Goal: Communication & Community: Answer question/provide support

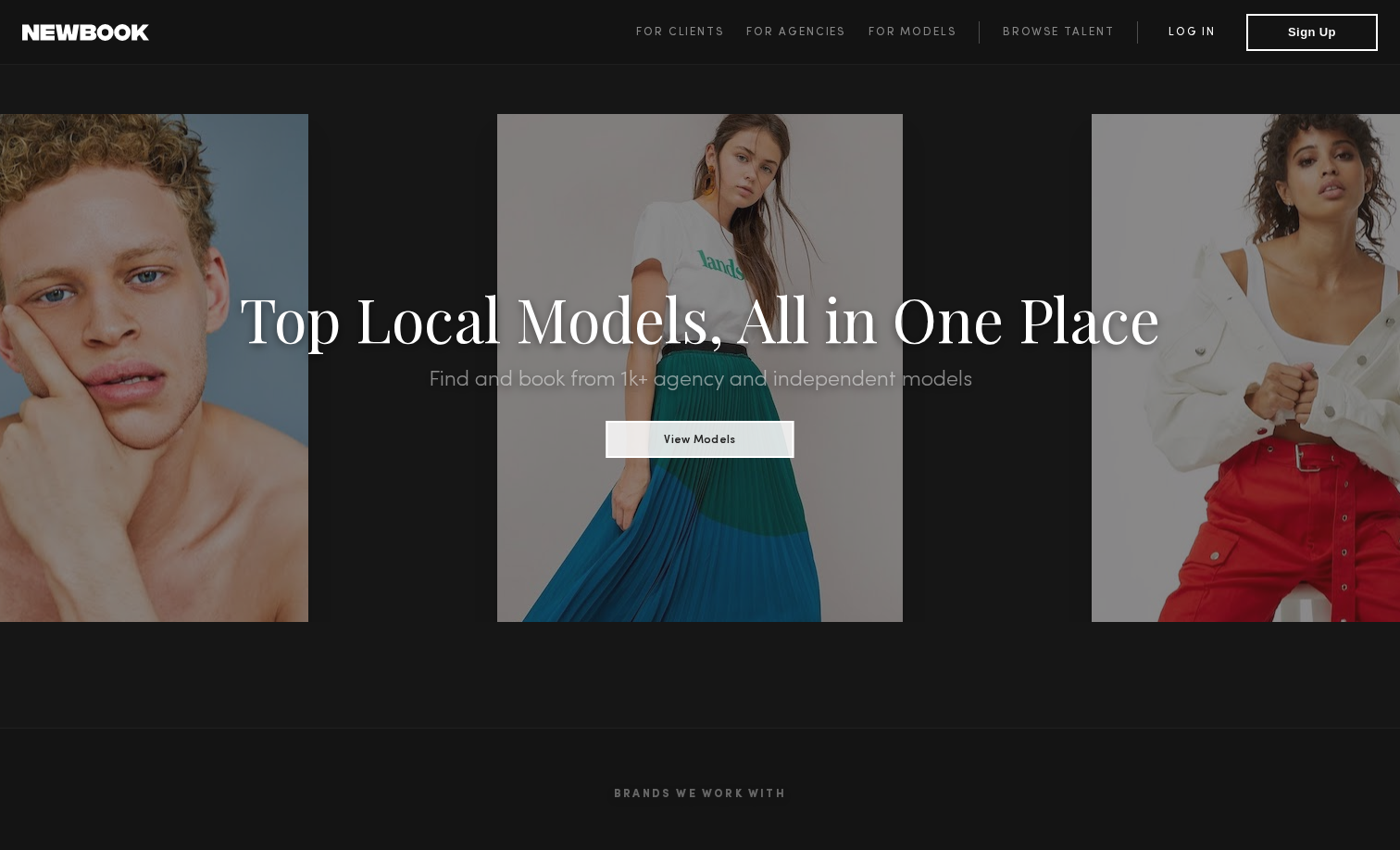
click at [1186, 21] on link "Log in" at bounding box center [1191, 31] width 110 height 22
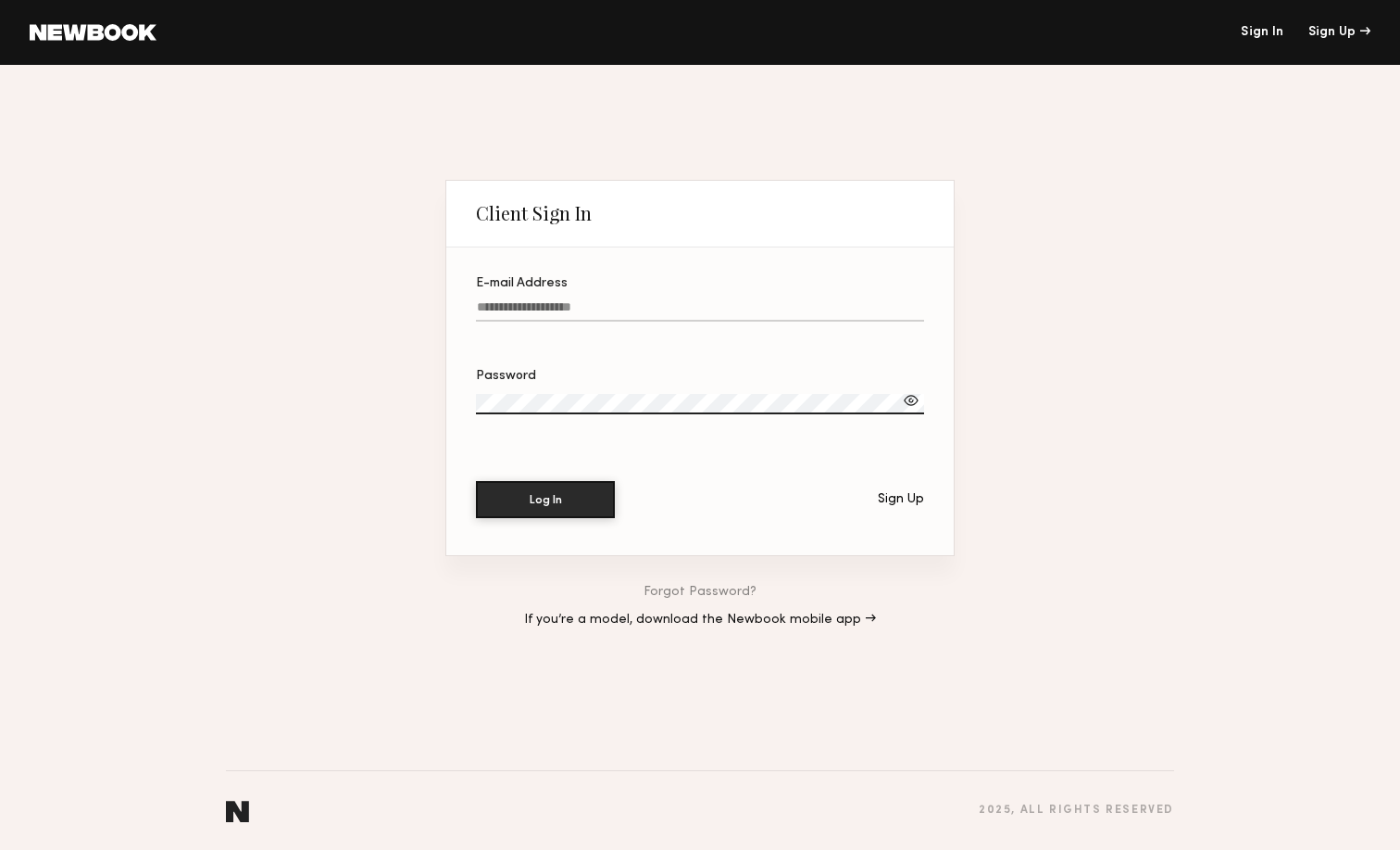
type input "**********"
click at [546, 498] on button "Log In" at bounding box center [546, 499] width 139 height 37
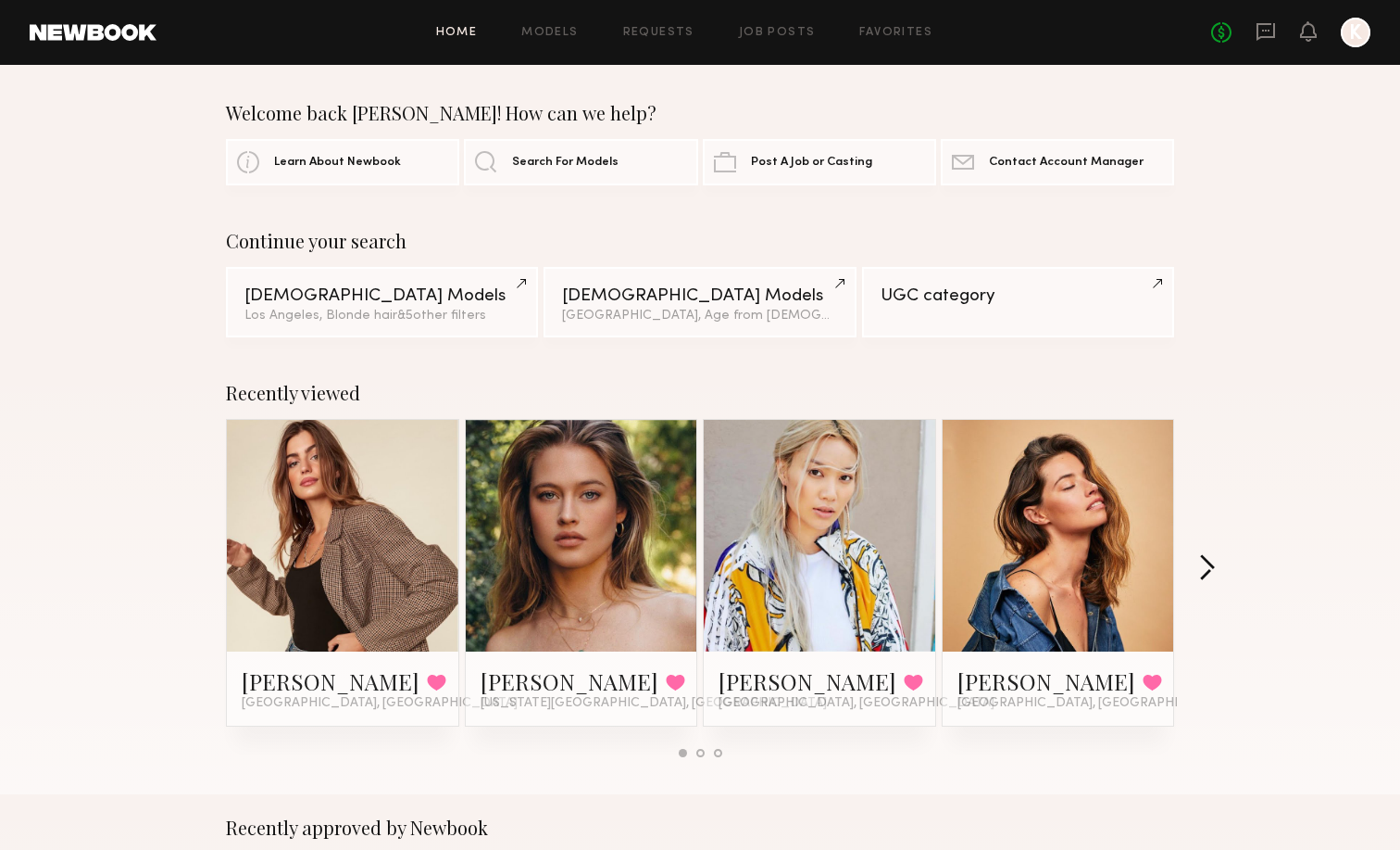
click at [1210, 564] on button "button" at bounding box center [1207, 569] width 17 height 30
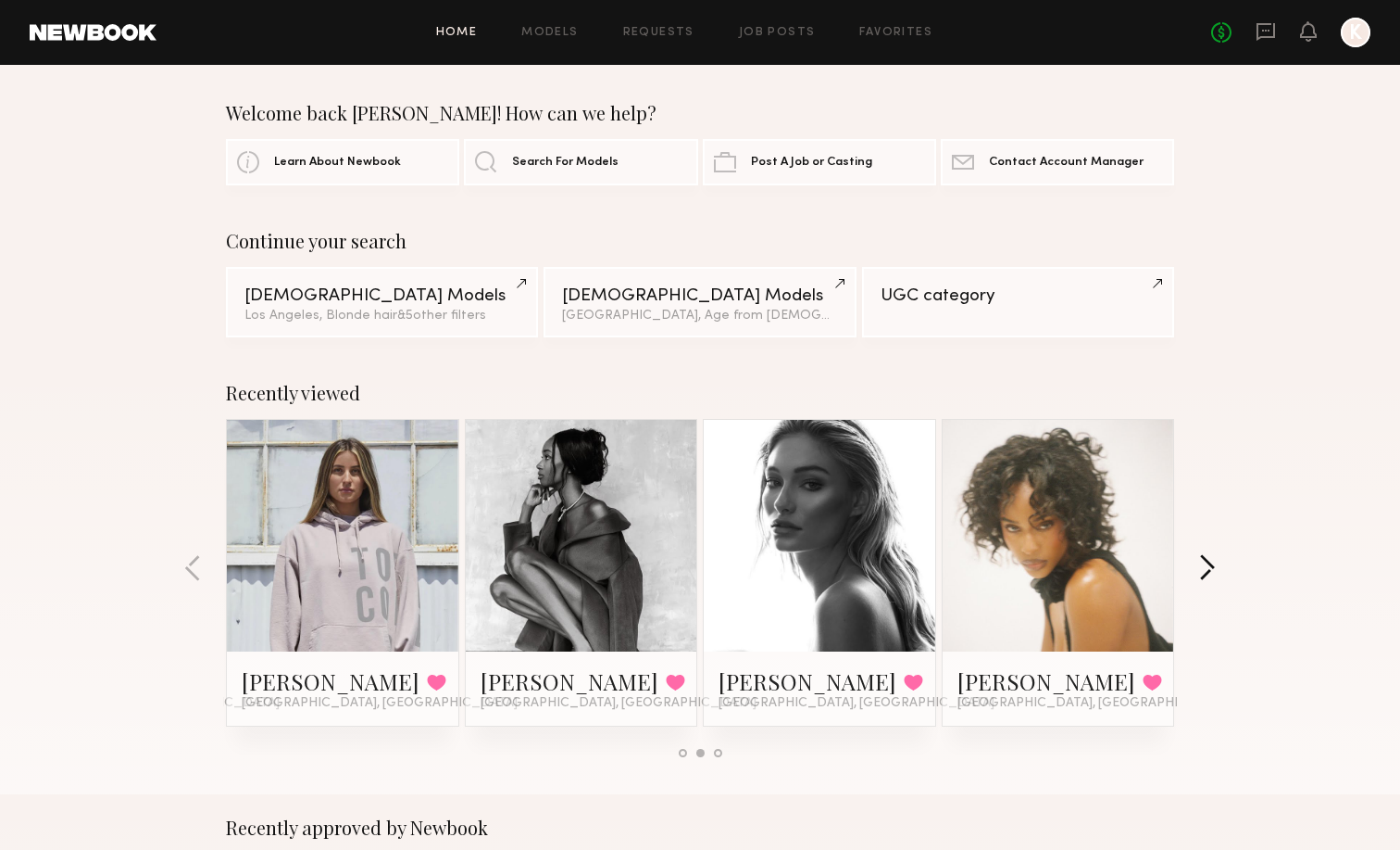
click at [1210, 564] on button "button" at bounding box center [1207, 569] width 17 height 30
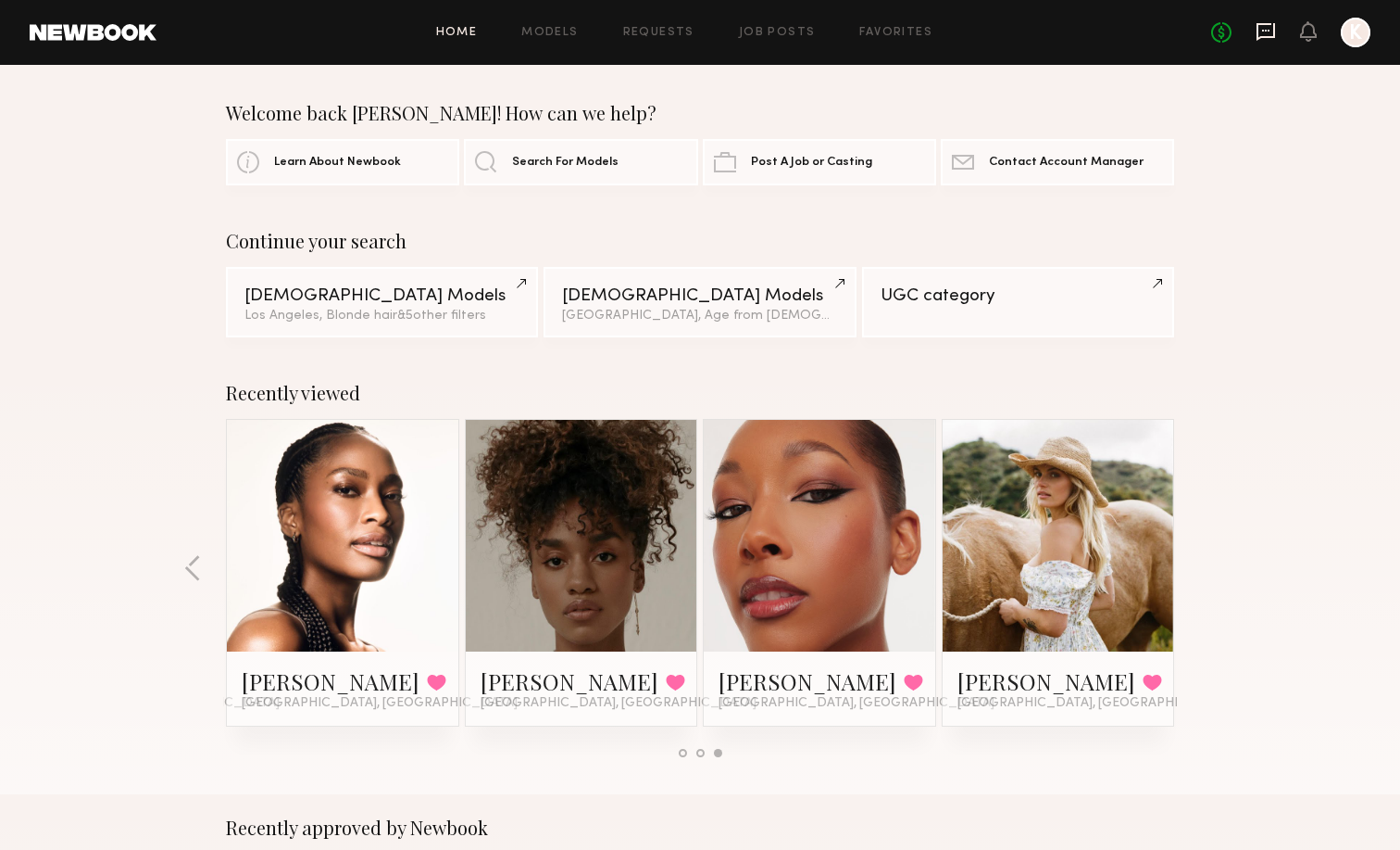
click at [1271, 26] on icon at bounding box center [1265, 30] width 20 height 20
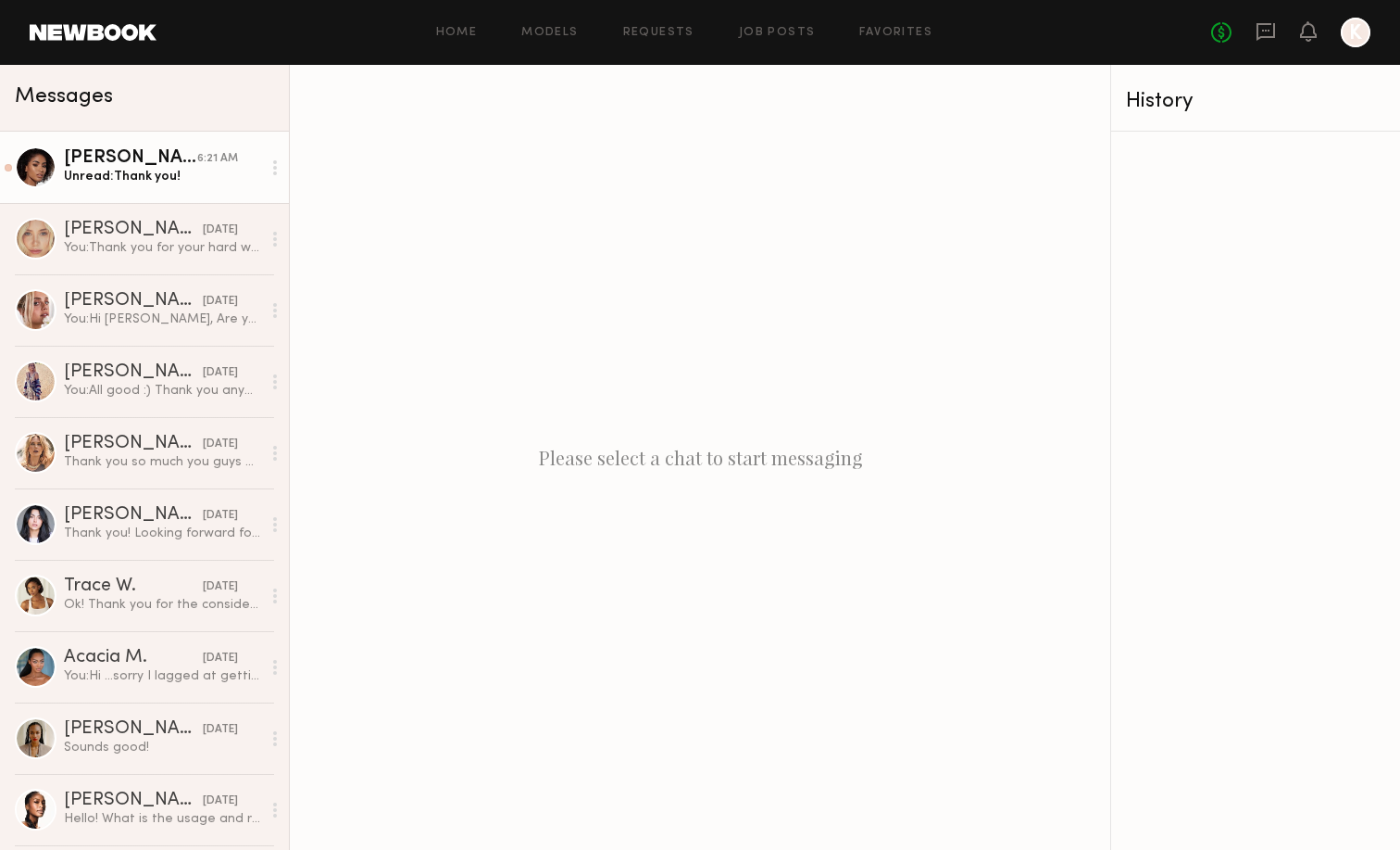
click at [190, 193] on link "[PERSON_NAME] 6:21 AM Unread: Thank you!" at bounding box center [144, 167] width 289 height 71
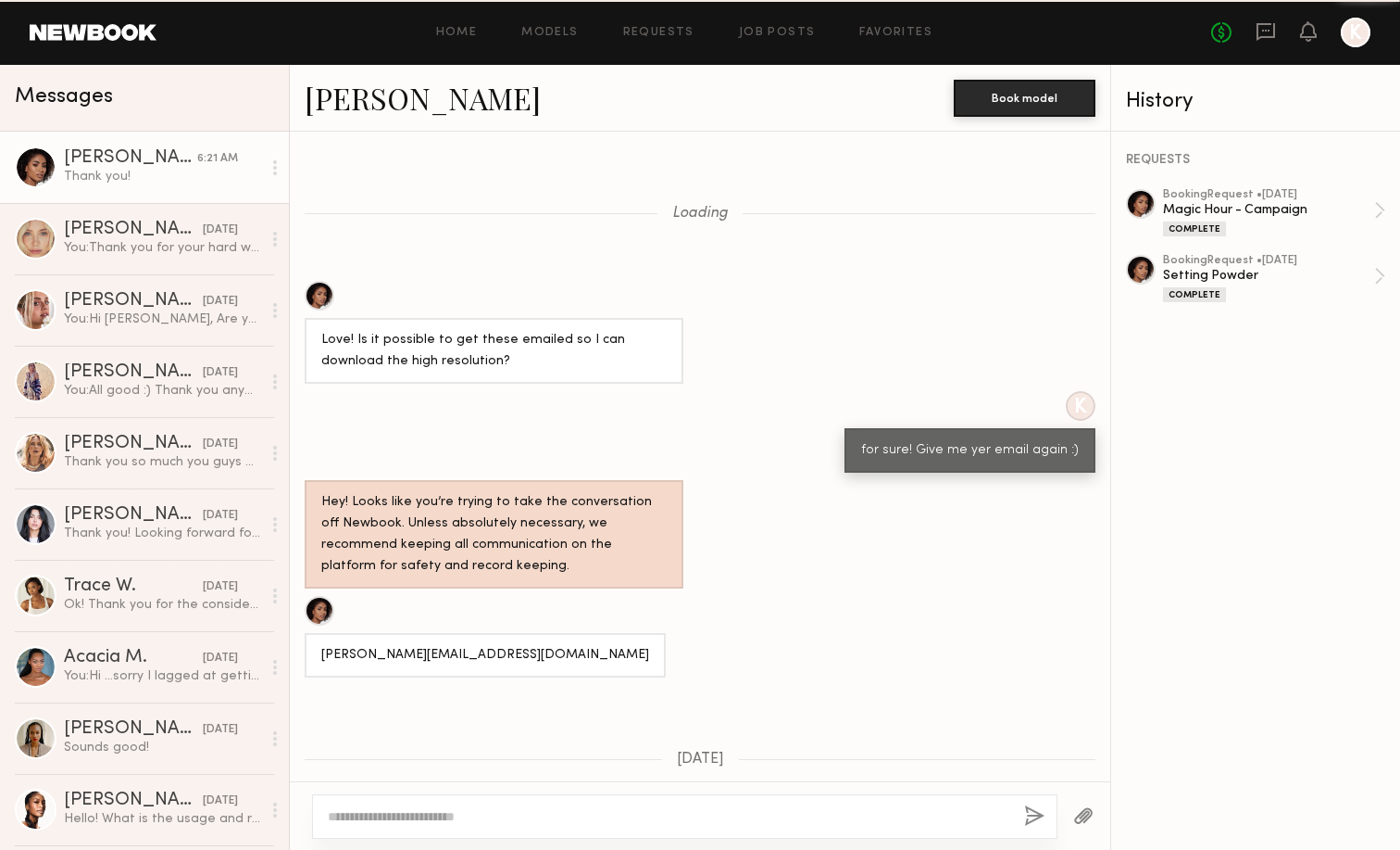
scroll to position [1800, 0]
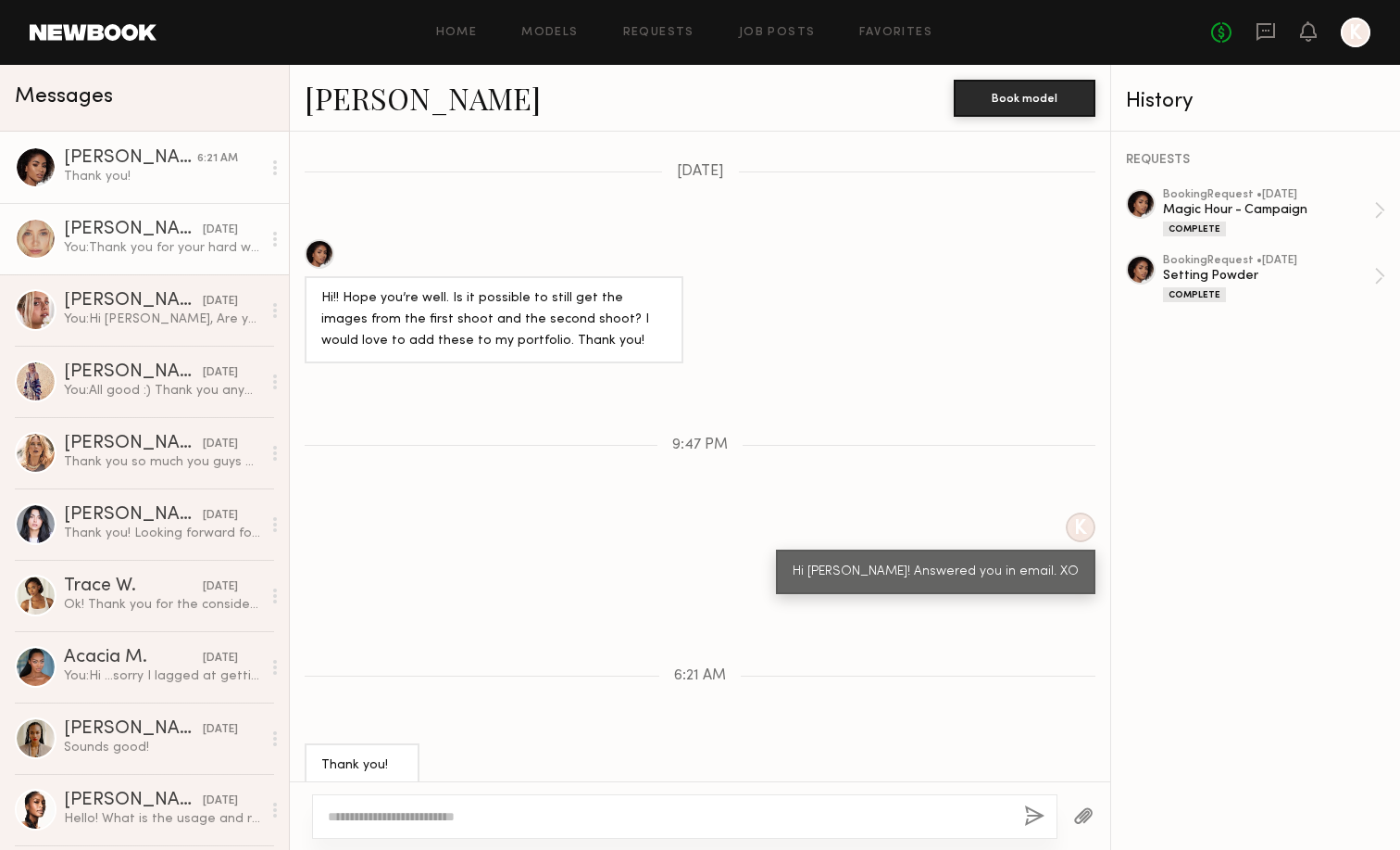
click at [190, 247] on div "You: Thank you for your hard work [DATE]! You did so great!!!" at bounding box center [162, 248] width 197 height 17
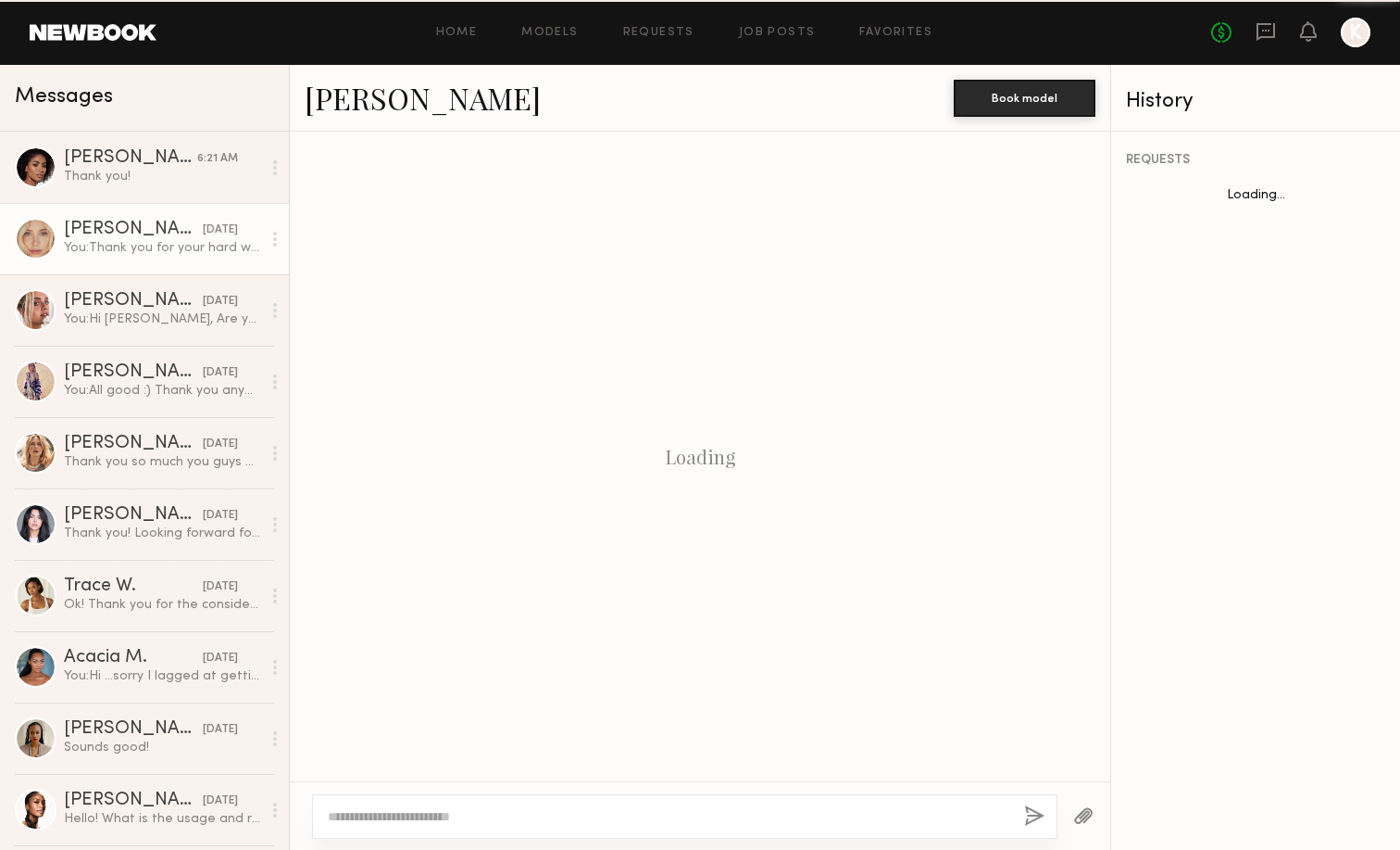
scroll to position [1607, 0]
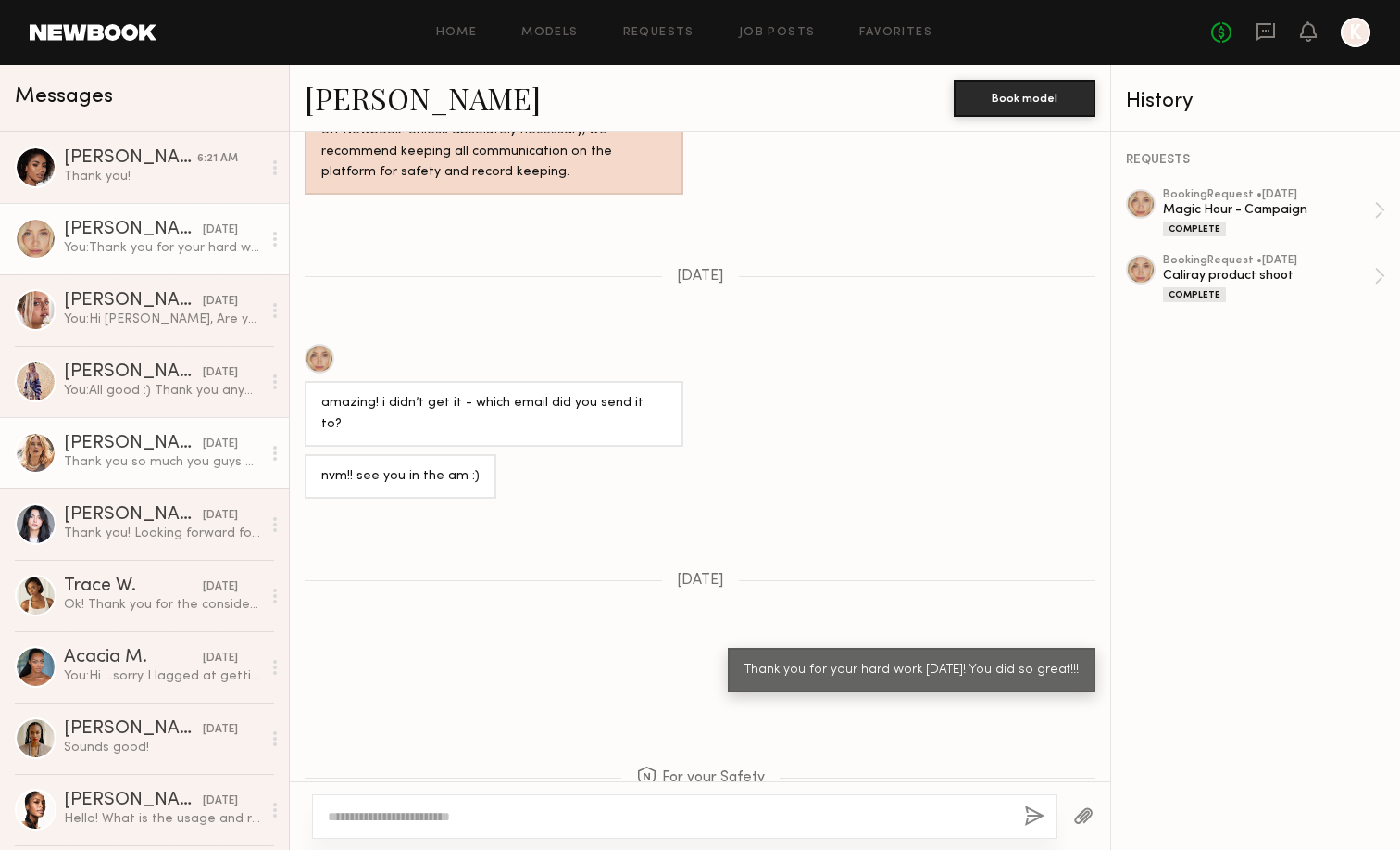
click at [145, 467] on div "Thank you so much you guys were amazing. Totally loved working with you and I’m…" at bounding box center [162, 461] width 197 height 17
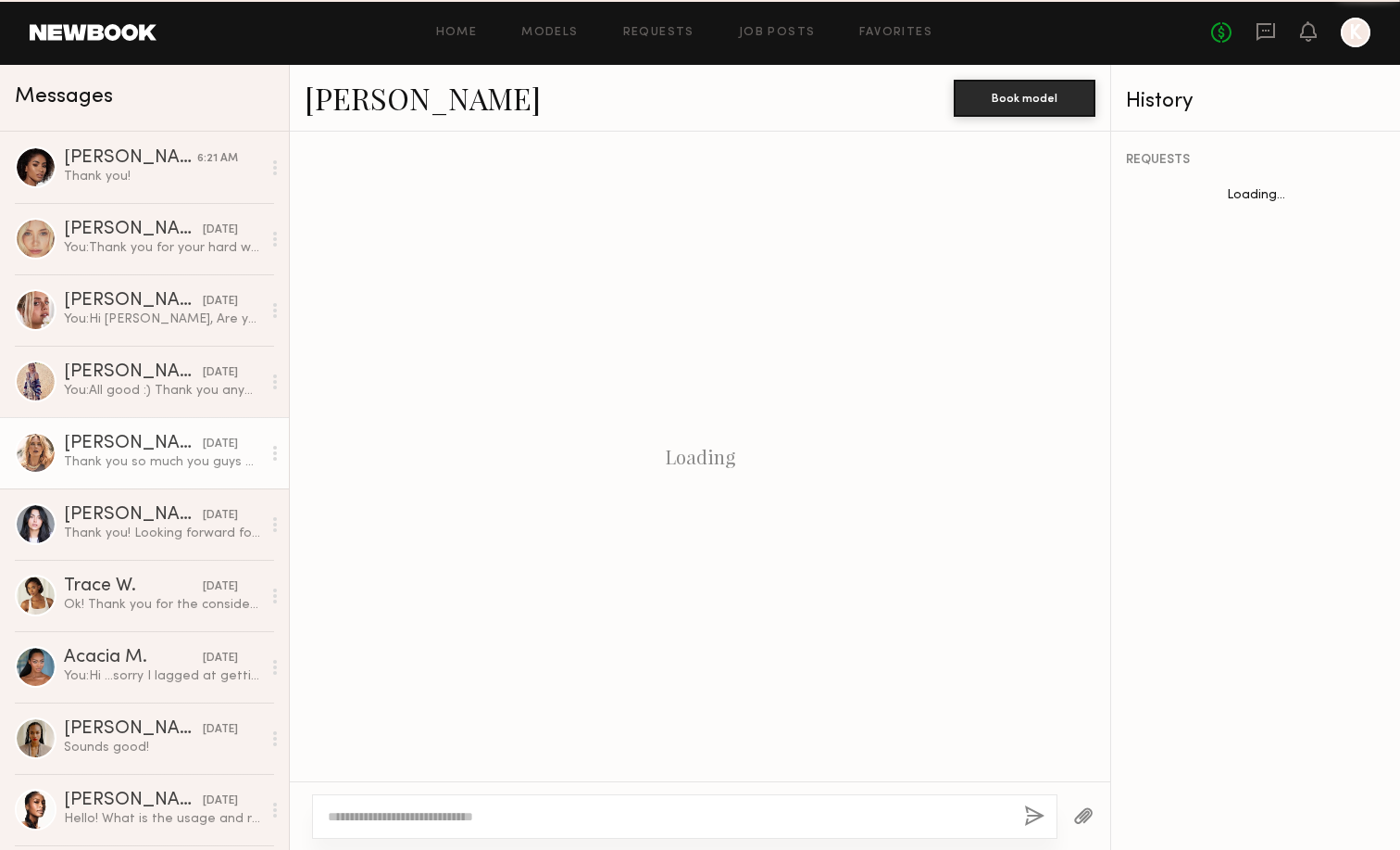
scroll to position [1882, 0]
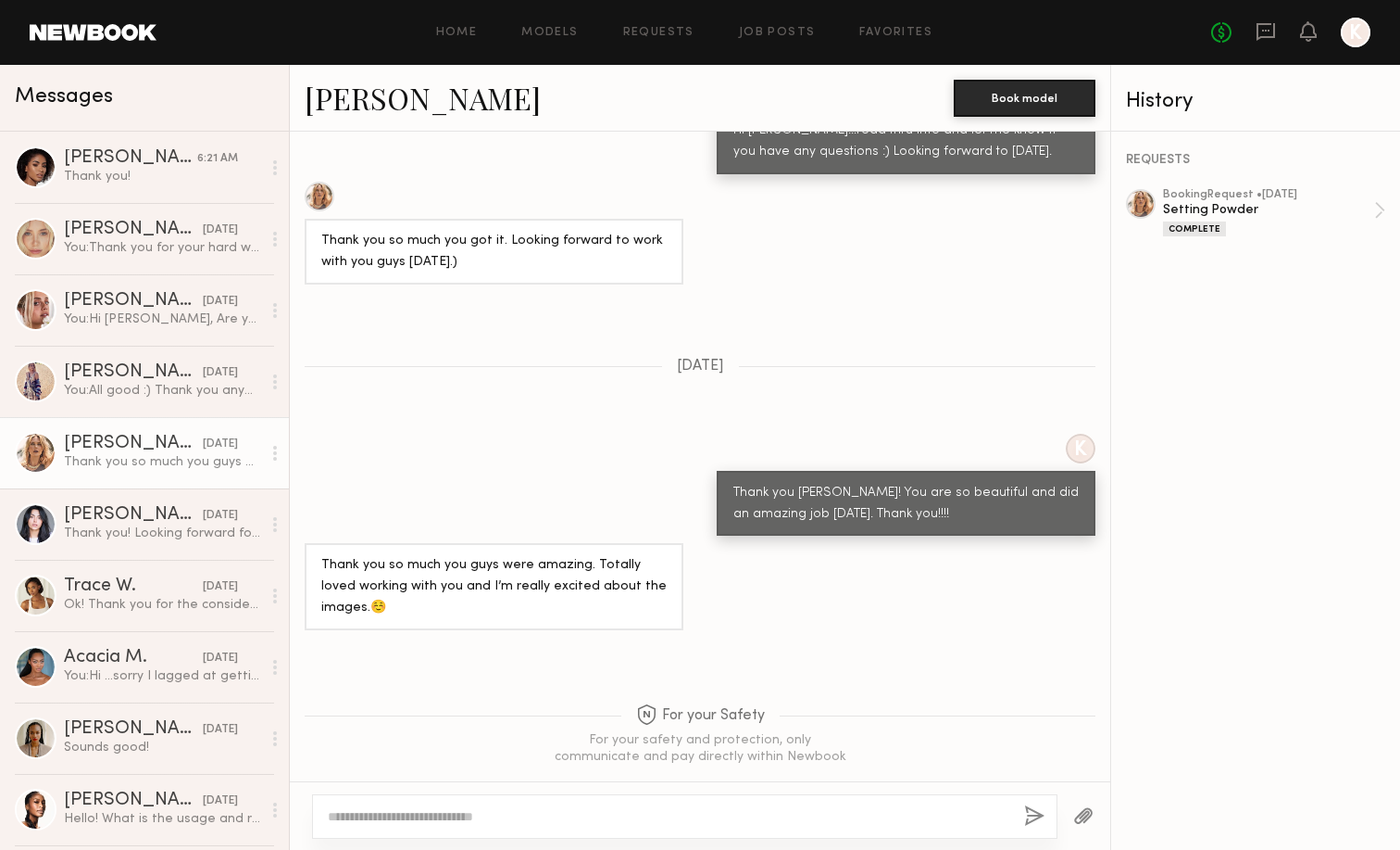
click at [453, 25] on div "Home Models Requests Job Posts Favorites Sign Out No fees up to $5,000 K" at bounding box center [763, 31] width 1214 height 30
click at [453, 34] on link "Home" at bounding box center [457, 32] width 42 height 12
